Goal: Navigation & Orientation: Find specific page/section

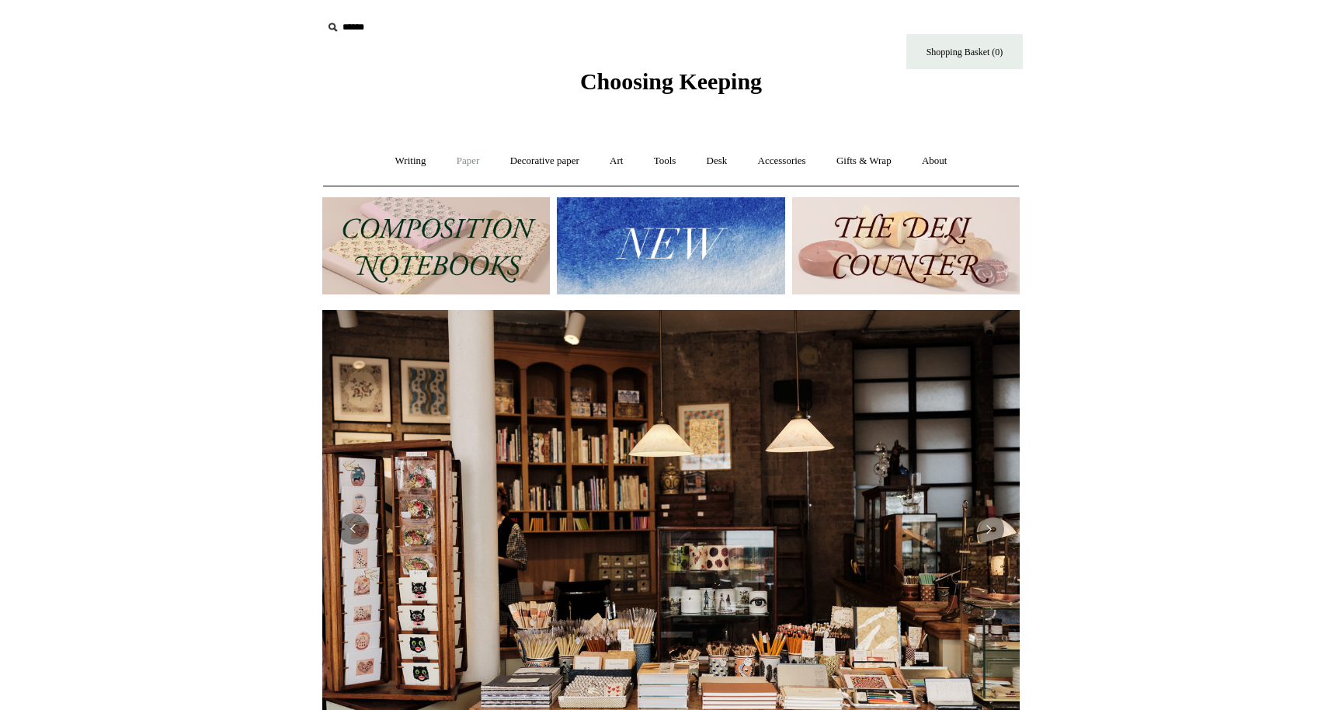
click at [466, 165] on link "Paper +" at bounding box center [468, 161] width 51 height 41
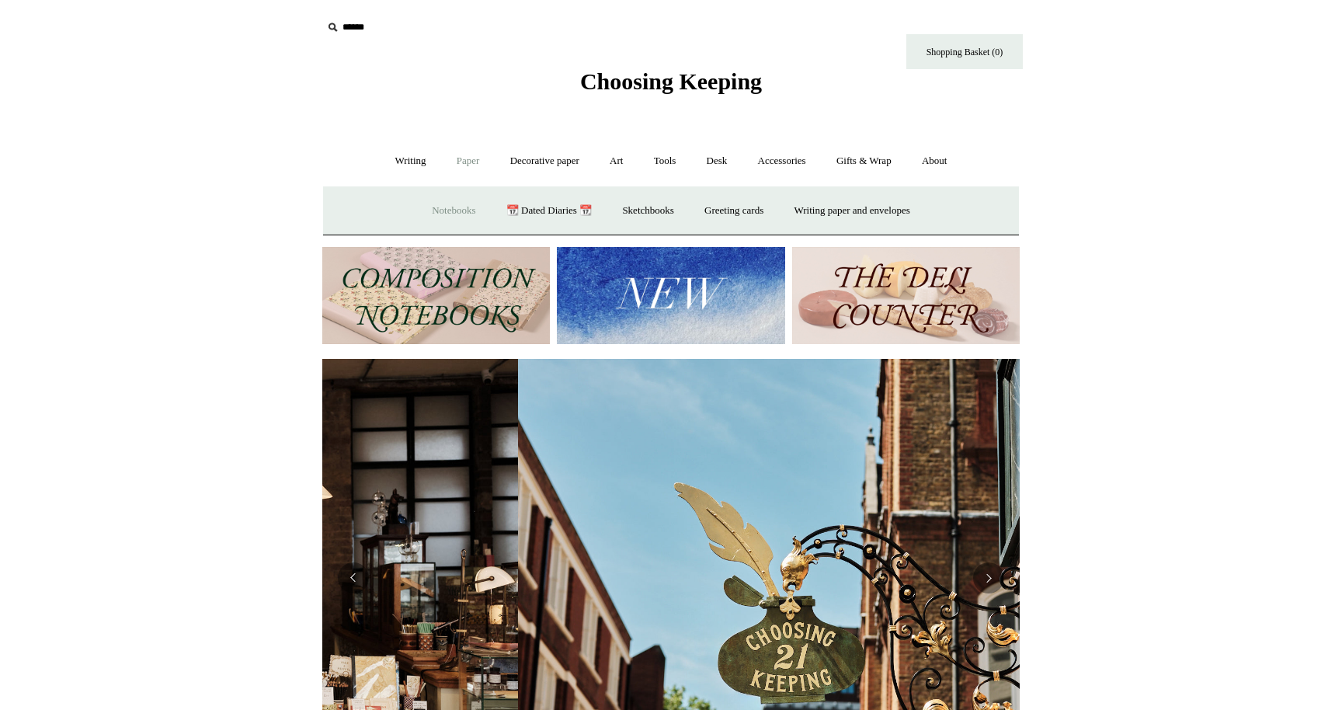
scroll to position [0, 698]
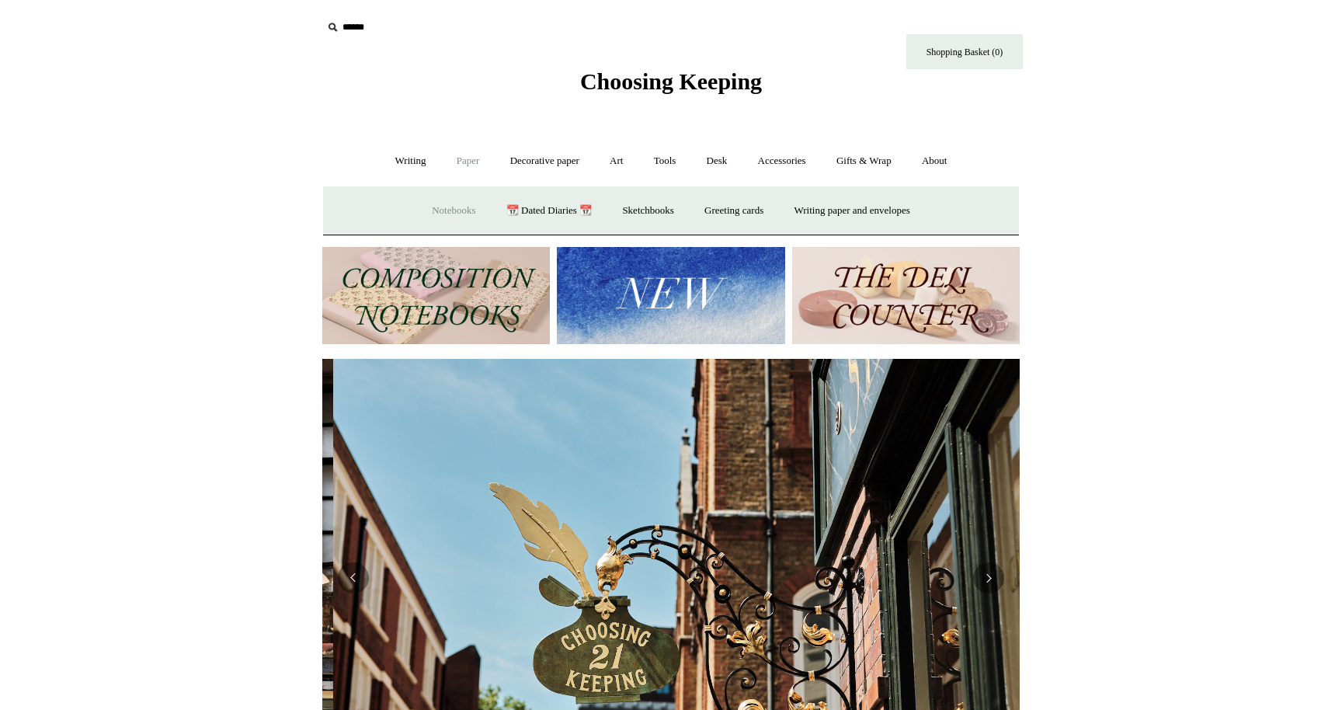
click at [454, 210] on link "Notebooks +" at bounding box center [453, 210] width 71 height 41
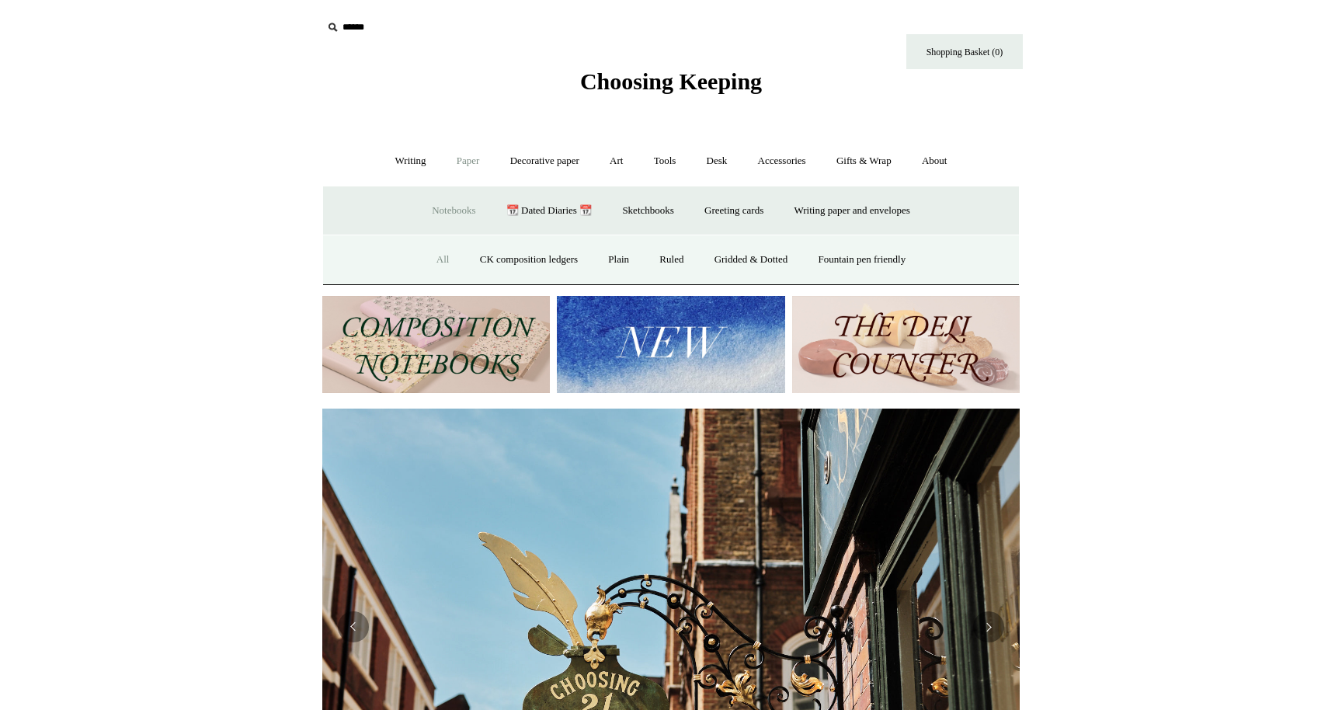
click at [436, 255] on link "All" at bounding box center [443, 259] width 41 height 41
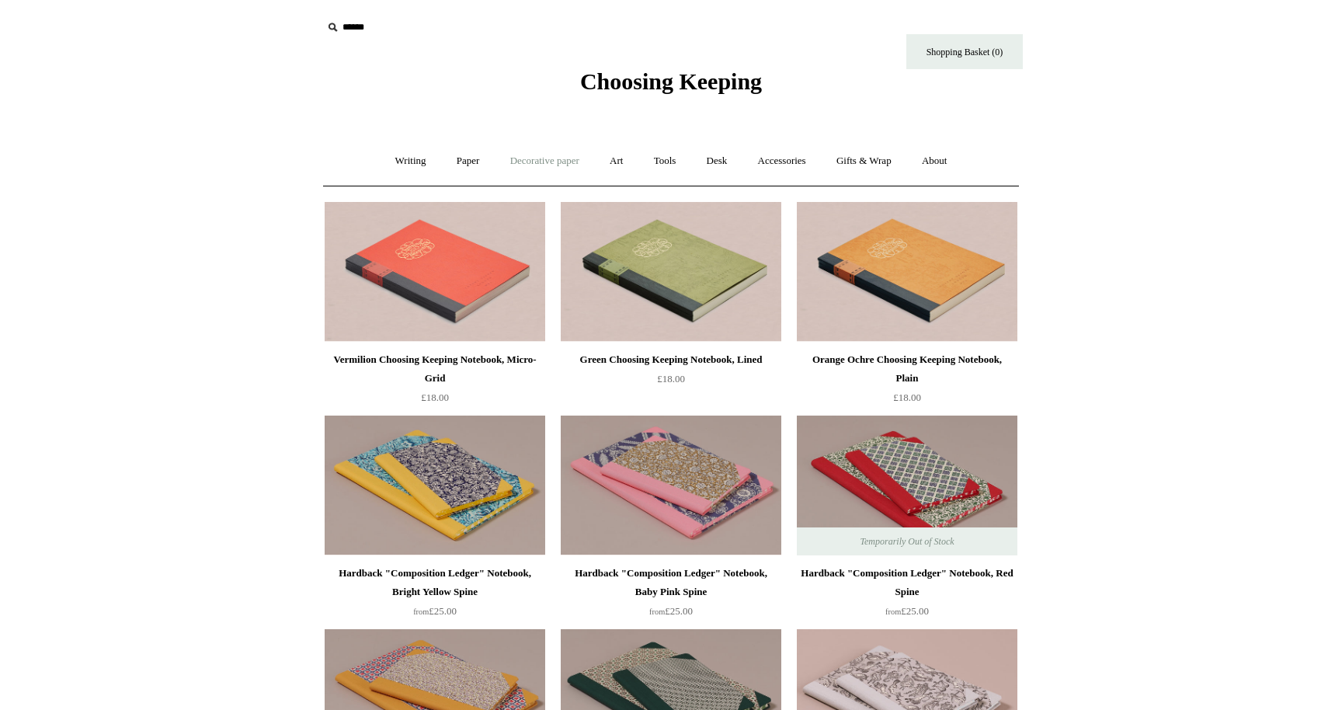
click at [549, 161] on link "Decorative paper +" at bounding box center [544, 161] width 97 height 41
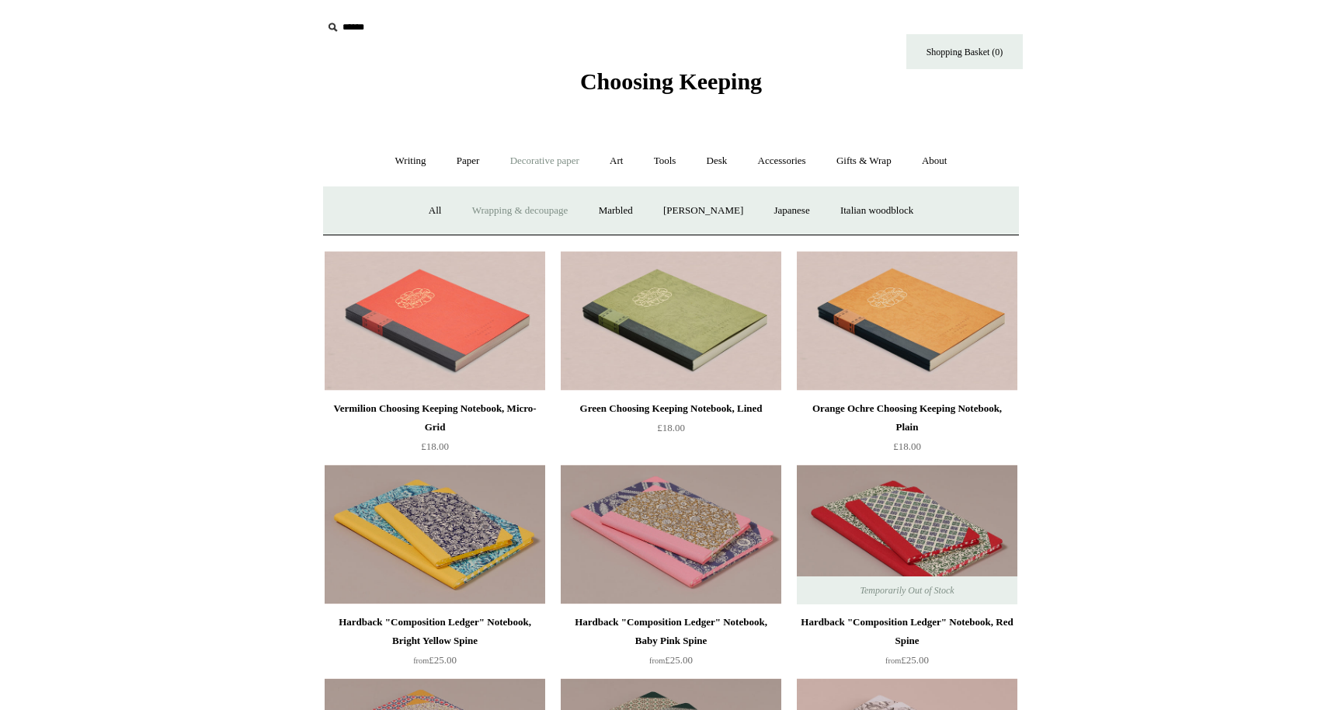
click at [523, 205] on link "Wrapping & decoupage" at bounding box center [520, 210] width 124 height 41
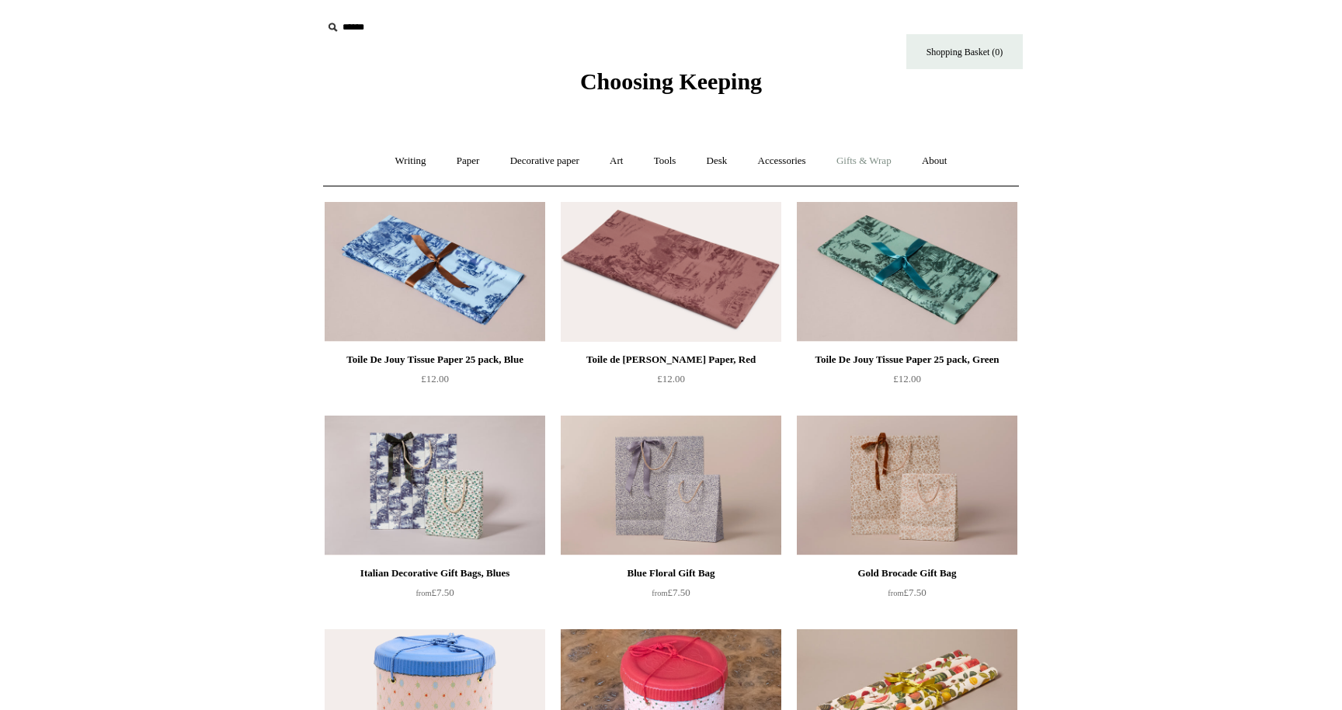
click at [850, 165] on link "Gifts & Wrap +" at bounding box center [864, 161] width 83 height 41
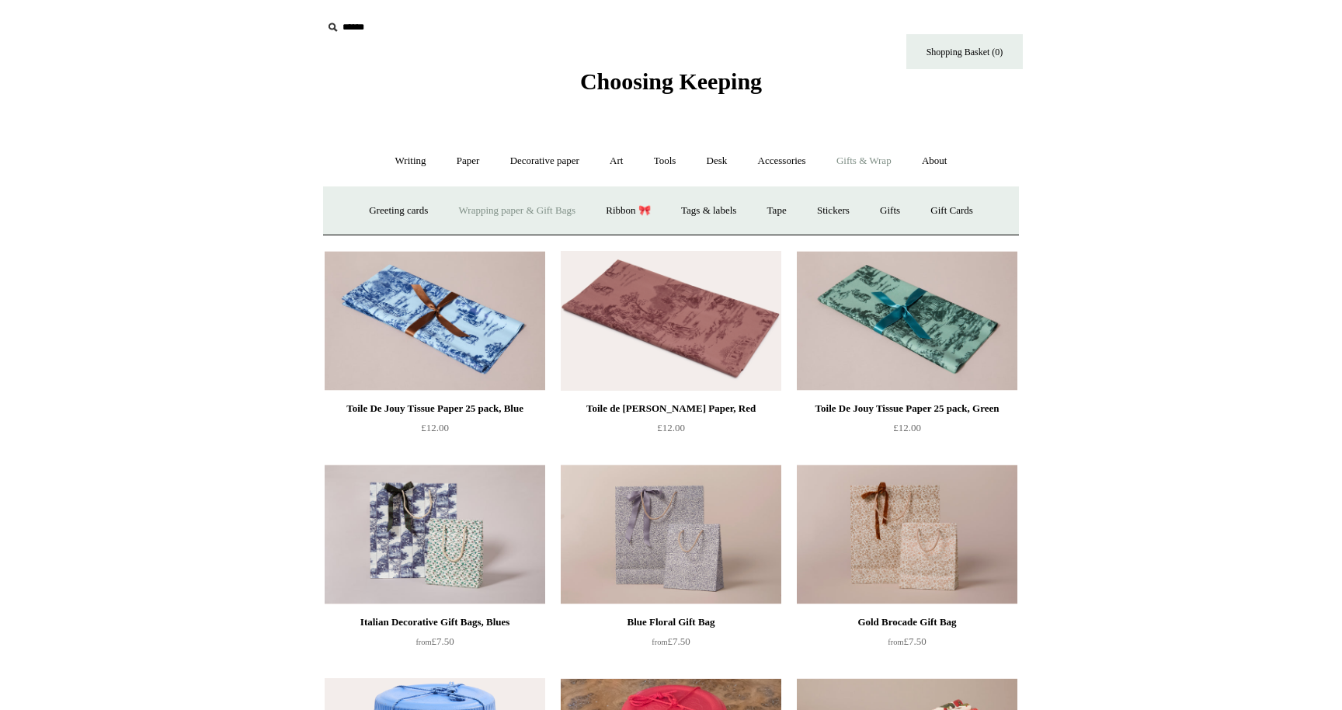
click at [537, 211] on link "Wrapping paper & Gift Bags" at bounding box center [517, 210] width 144 height 41
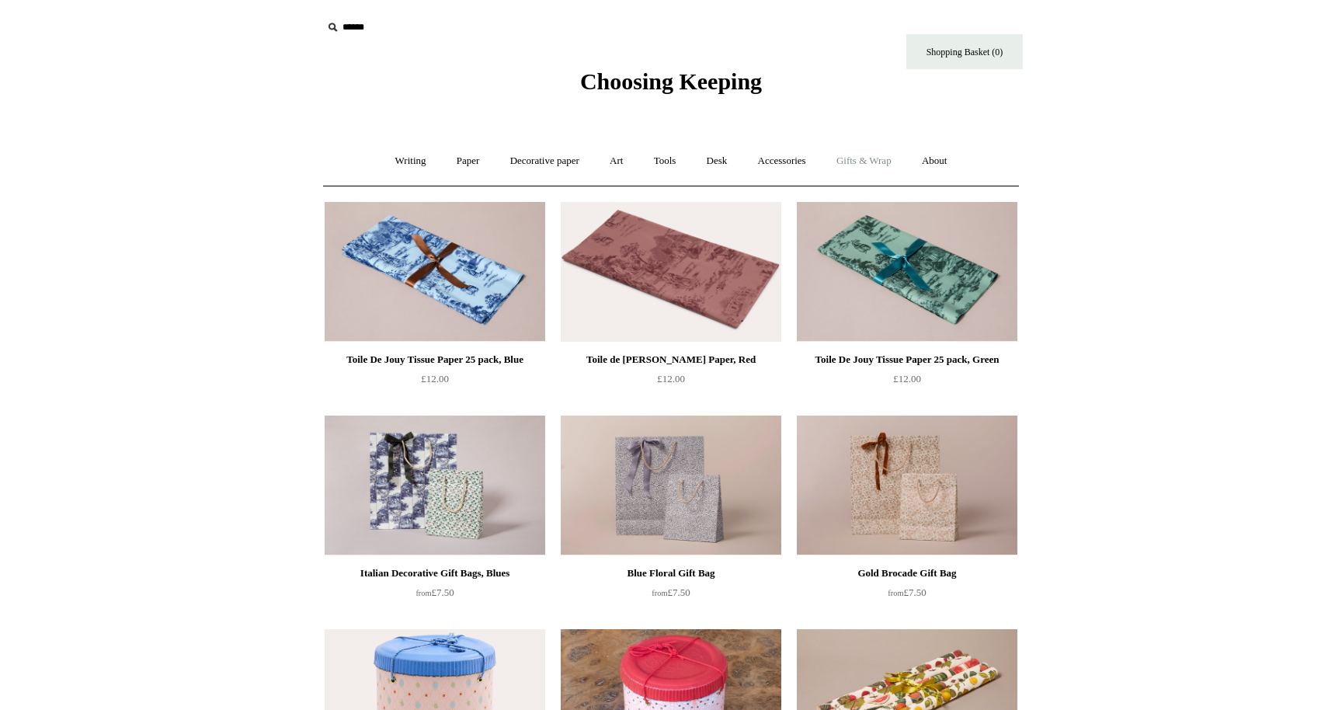
click at [886, 166] on link "Gifts & Wrap +" at bounding box center [864, 161] width 83 height 41
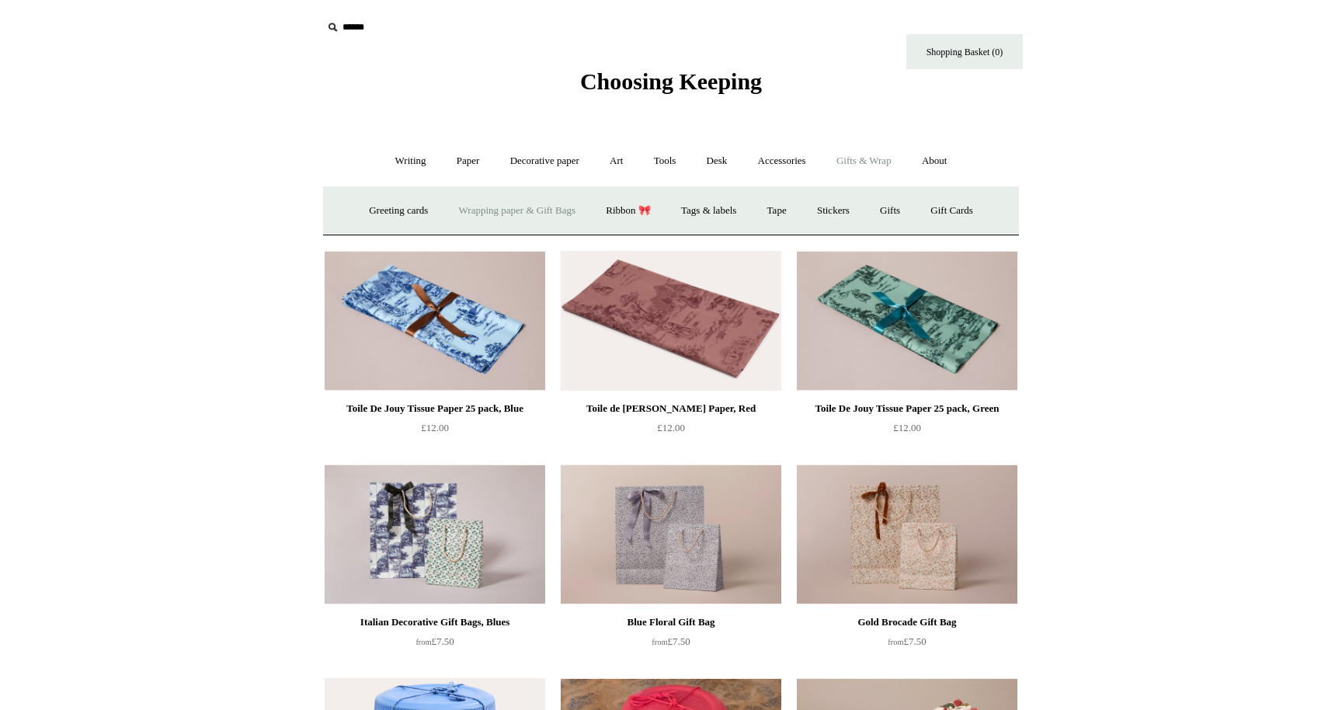
click at [885, 165] on link "Gifts & Wrap -" at bounding box center [864, 161] width 83 height 41
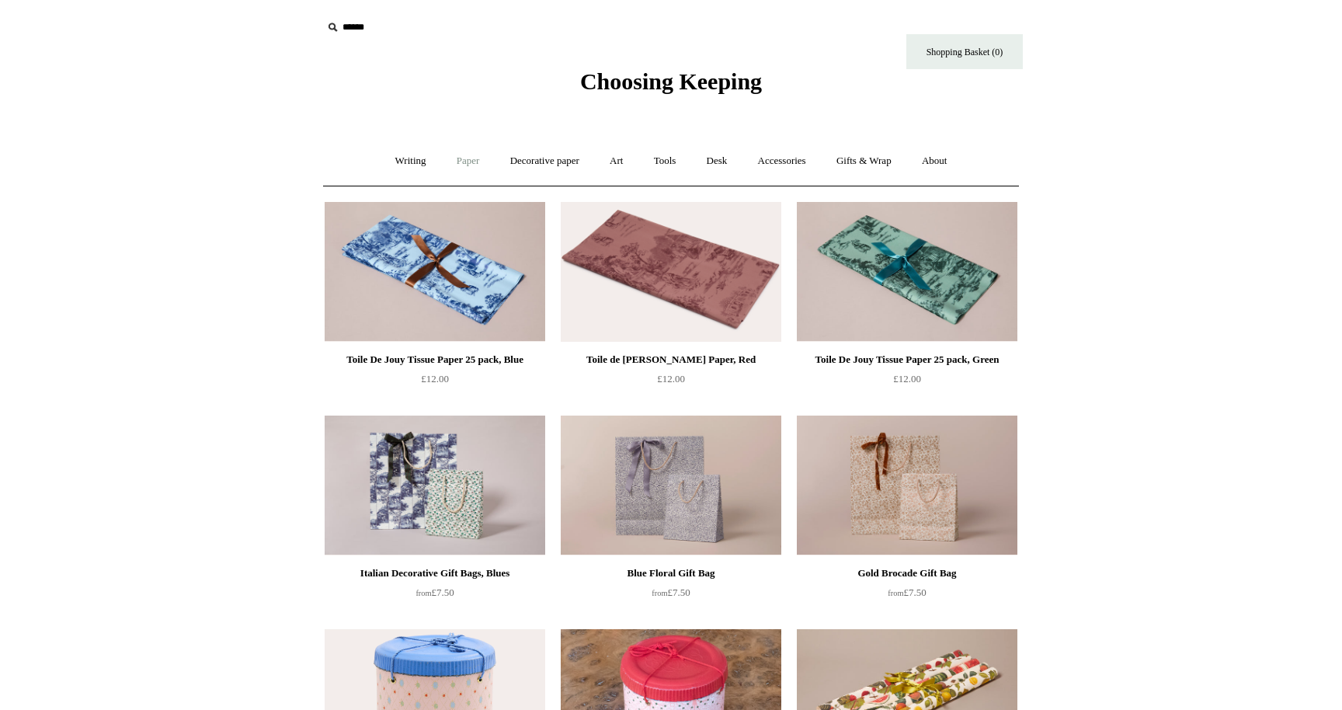
click at [463, 165] on link "Paper +" at bounding box center [468, 161] width 51 height 41
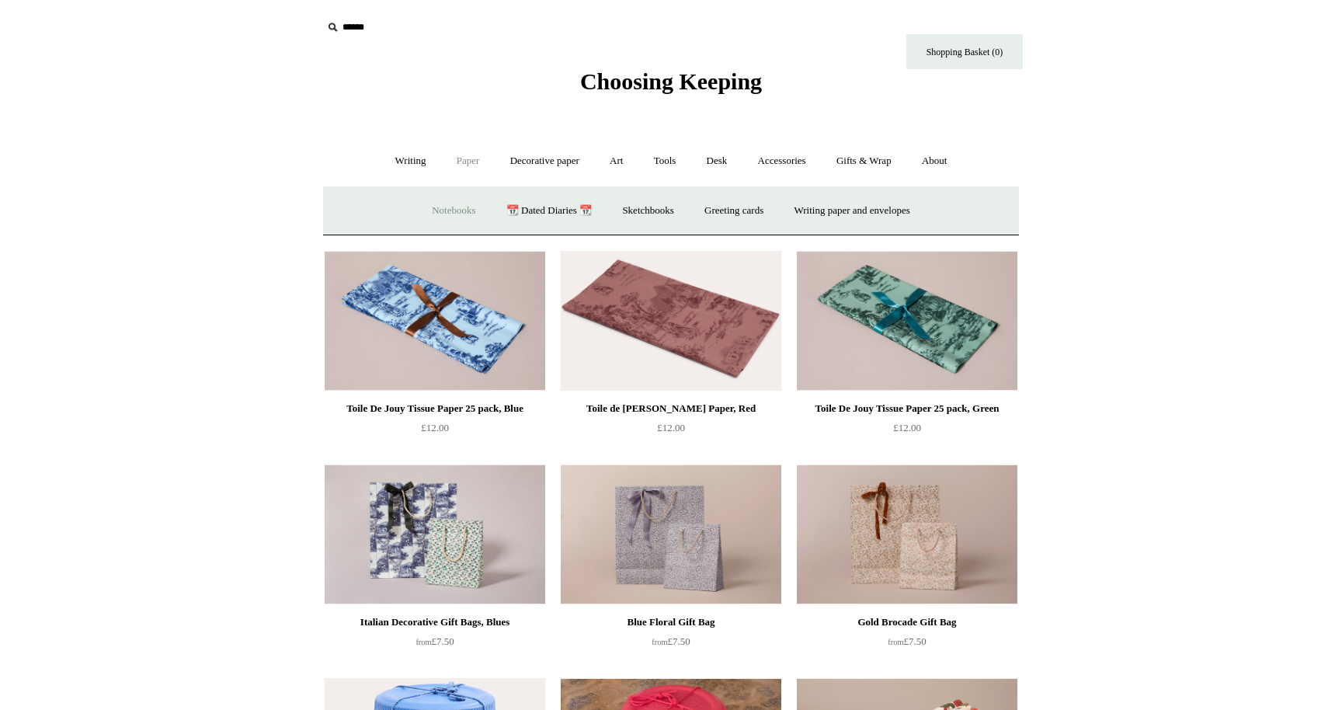
click at [439, 211] on link "Notebooks +" at bounding box center [453, 210] width 71 height 41
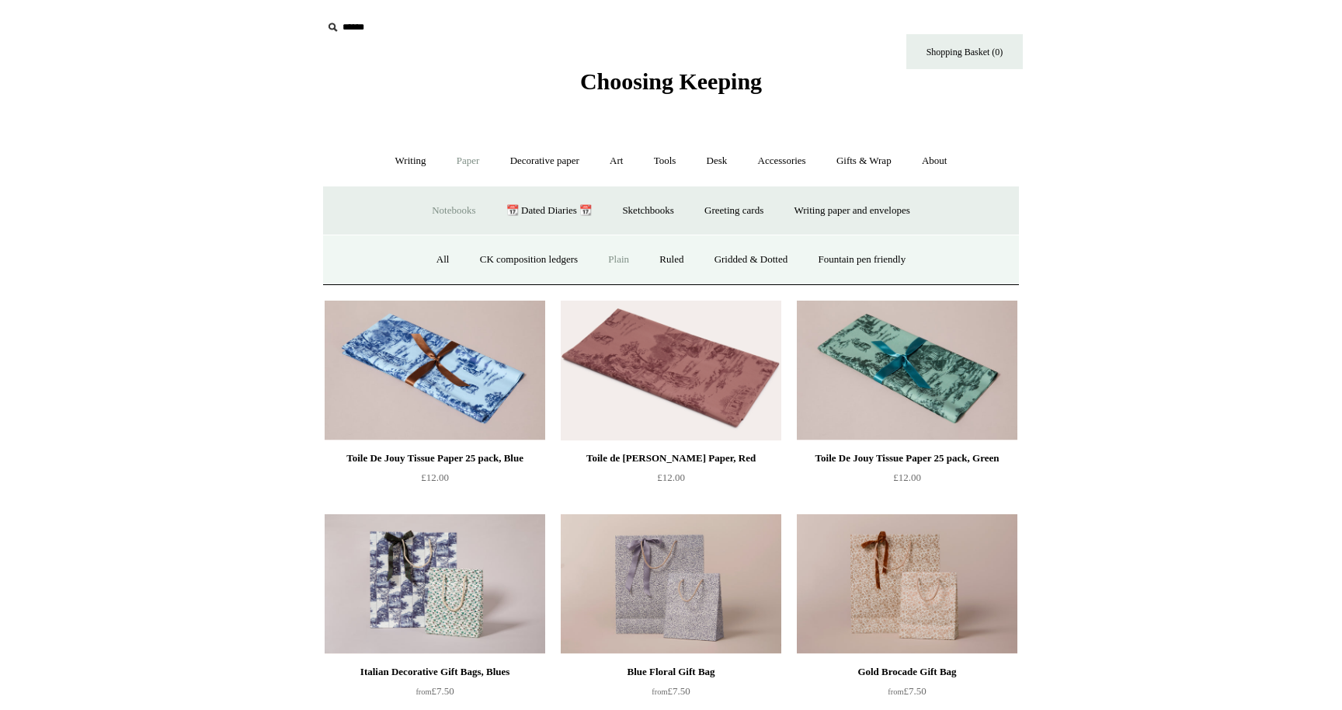
click at [626, 259] on link "Plain" at bounding box center [618, 259] width 49 height 41
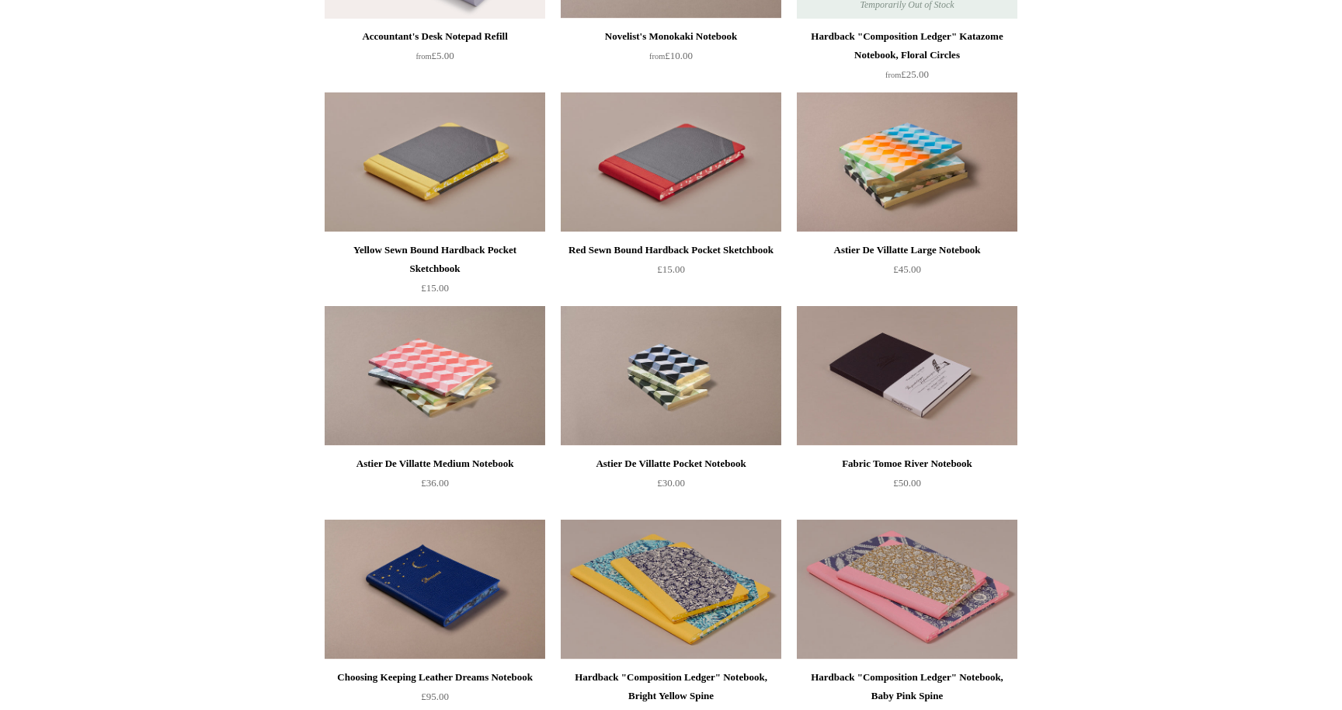
scroll to position [1020, 0]
